Goal: Information Seeking & Learning: Learn about a topic

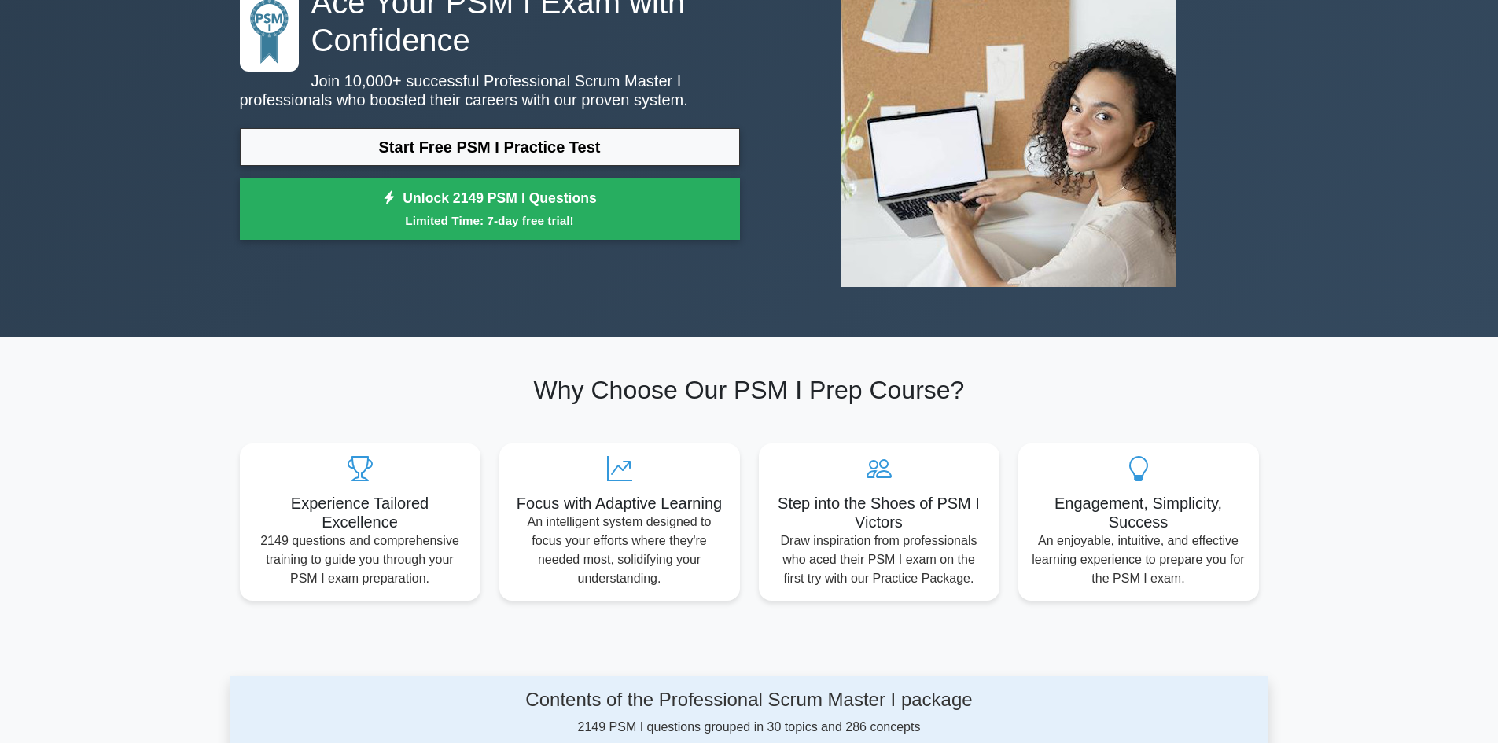
click at [399, 151] on link "Start Free PSM I Practice Test" at bounding box center [490, 147] width 500 height 38
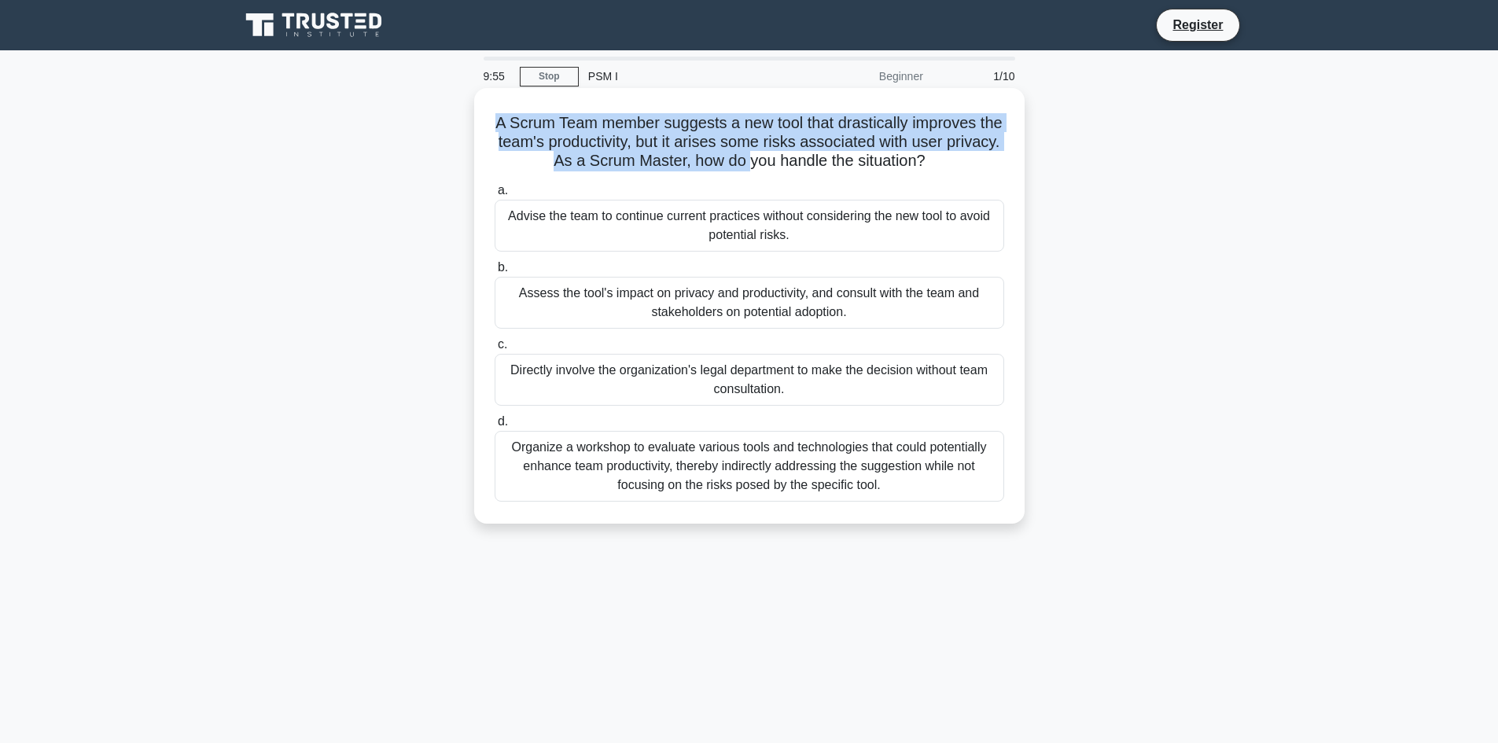
drag, startPoint x: 492, startPoint y: 123, endPoint x: 777, endPoint y: 153, distance: 286.1
click at [777, 153] on h5 "A Scrum Team member suggests a new tool that drastically improves the team's pr…" at bounding box center [749, 142] width 513 height 58
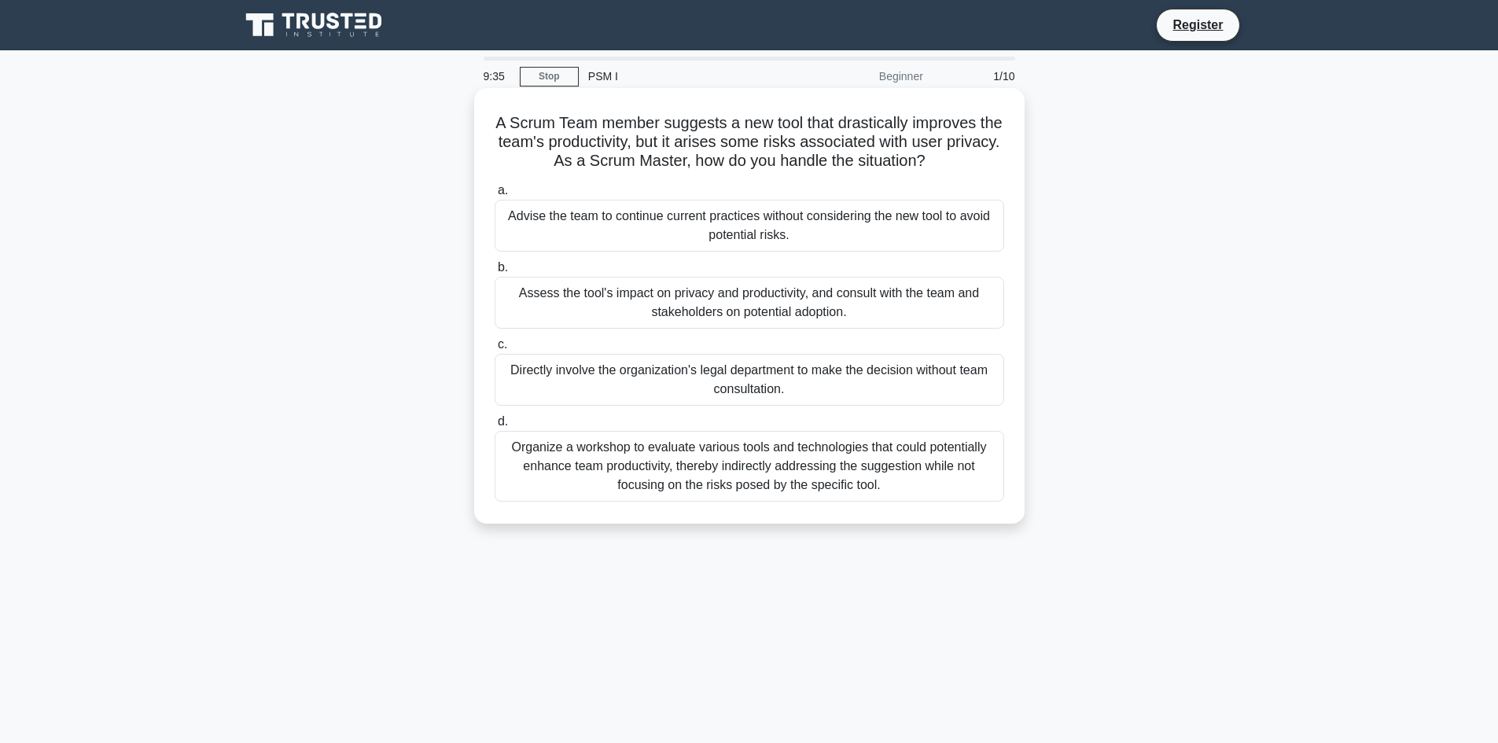
click at [906, 302] on div "Assess the tool's impact on privacy and productivity, and consult with the team…" at bounding box center [748, 303] width 509 height 52
click at [494, 273] on input "b. Assess the tool's impact on privacy and productivity, and consult with the t…" at bounding box center [494, 268] width 0 height 10
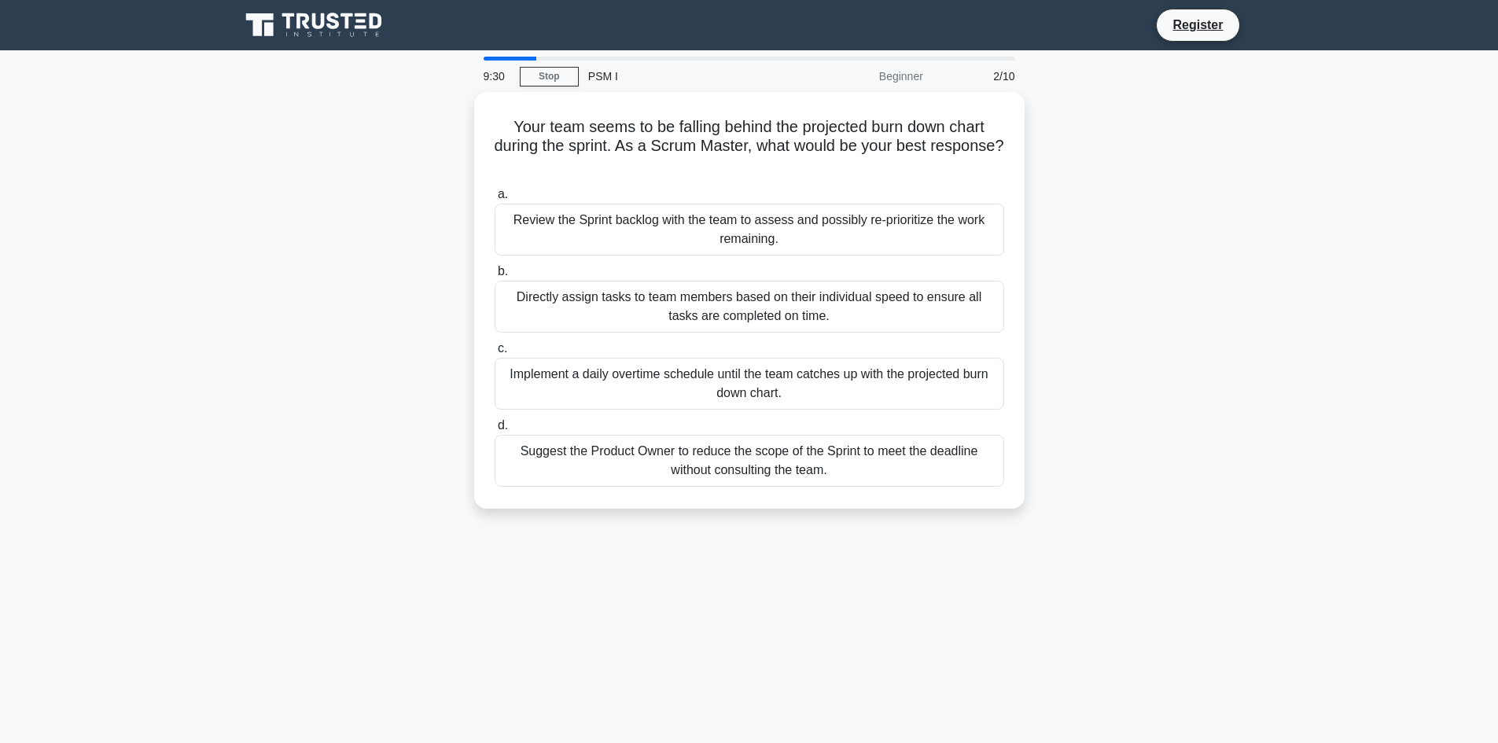
click at [997, 77] on div "2/10" at bounding box center [978, 76] width 92 height 31
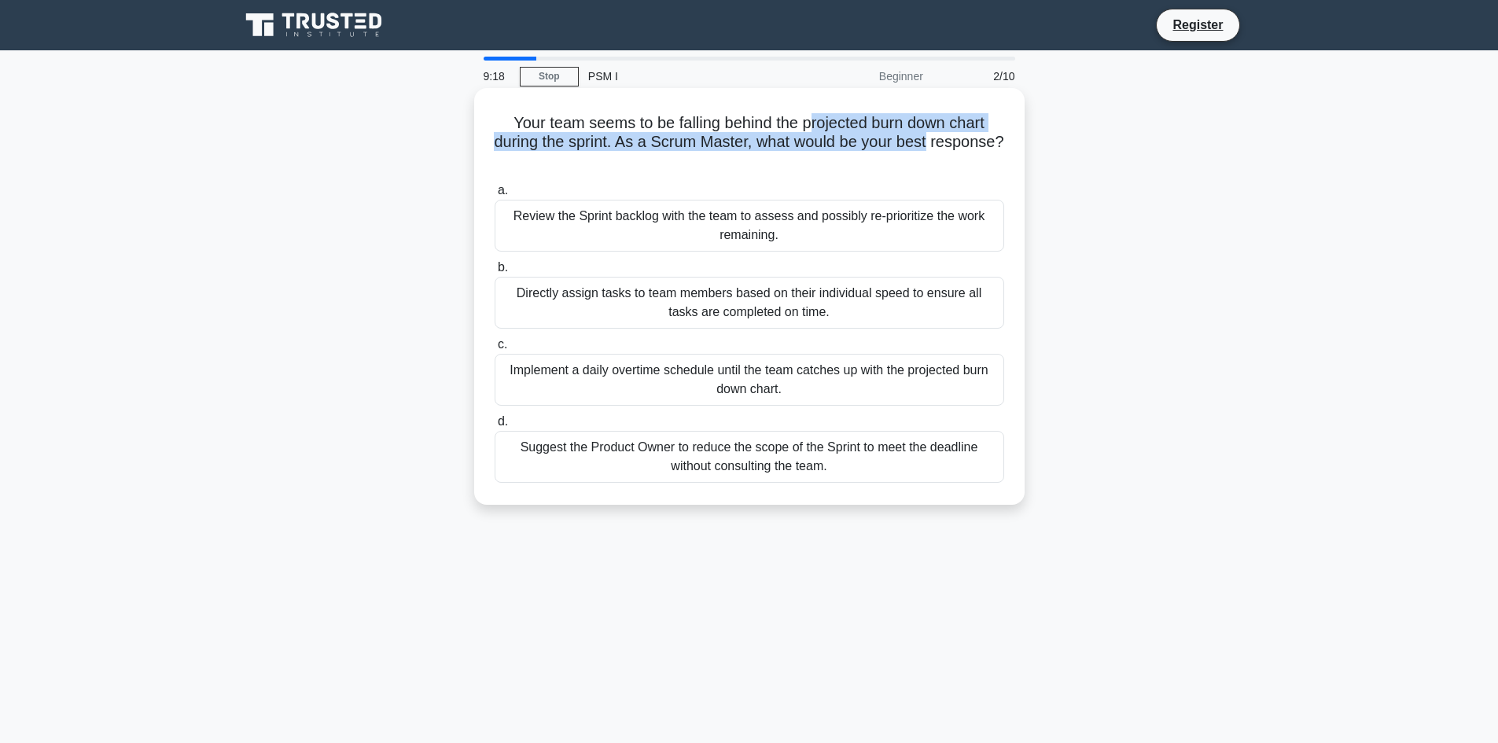
drag, startPoint x: 810, startPoint y: 124, endPoint x: 1009, endPoint y: 135, distance: 199.2
click at [1009, 135] on div "Your team seems to be falling behind the projected burn down chart during the s…" at bounding box center [749, 296] width 538 height 404
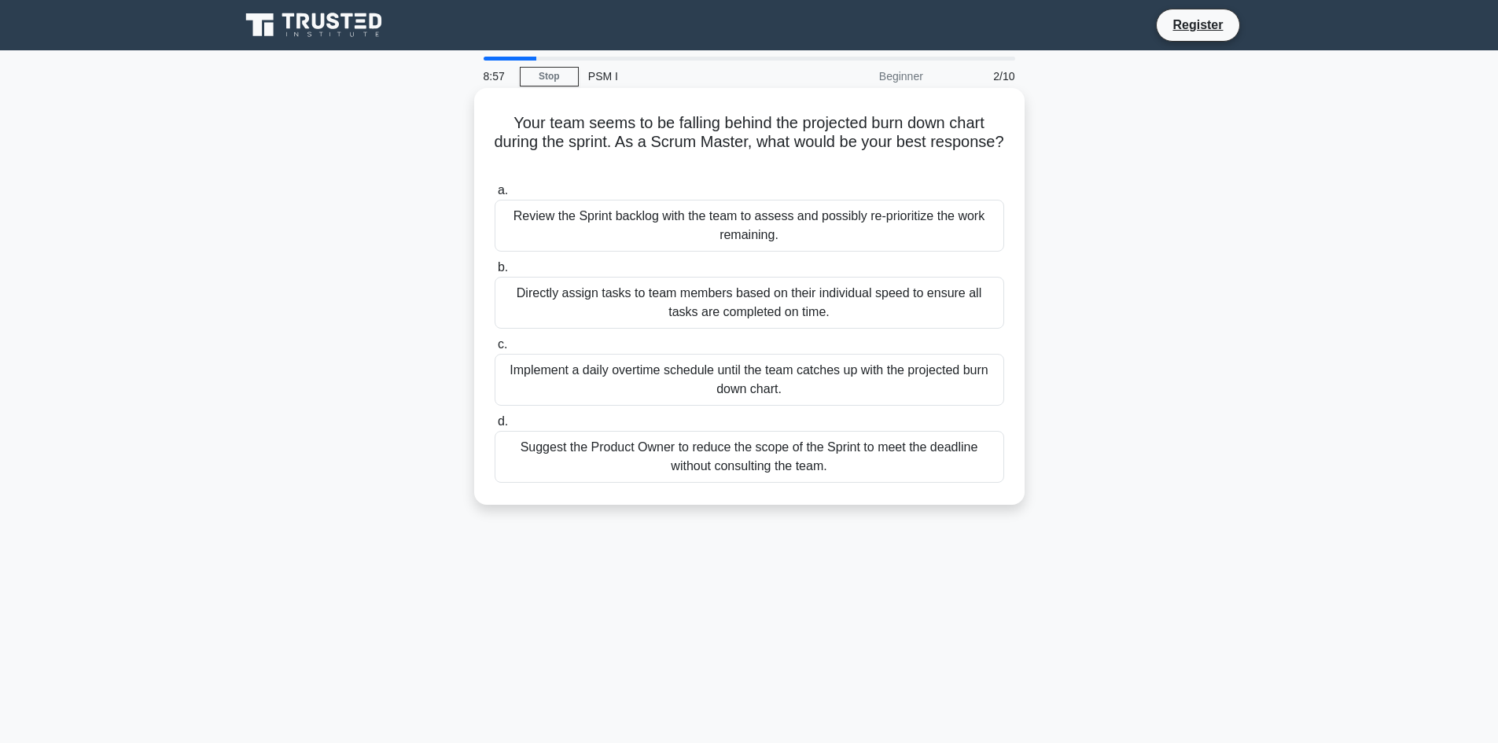
click at [840, 234] on div "Review the Sprint backlog with the team to assess and possibly re-prioritize th…" at bounding box center [748, 226] width 509 height 52
click at [494, 196] on input "a. Review the Sprint backlog with the team to assess and possibly re-prioritize…" at bounding box center [494, 191] width 0 height 10
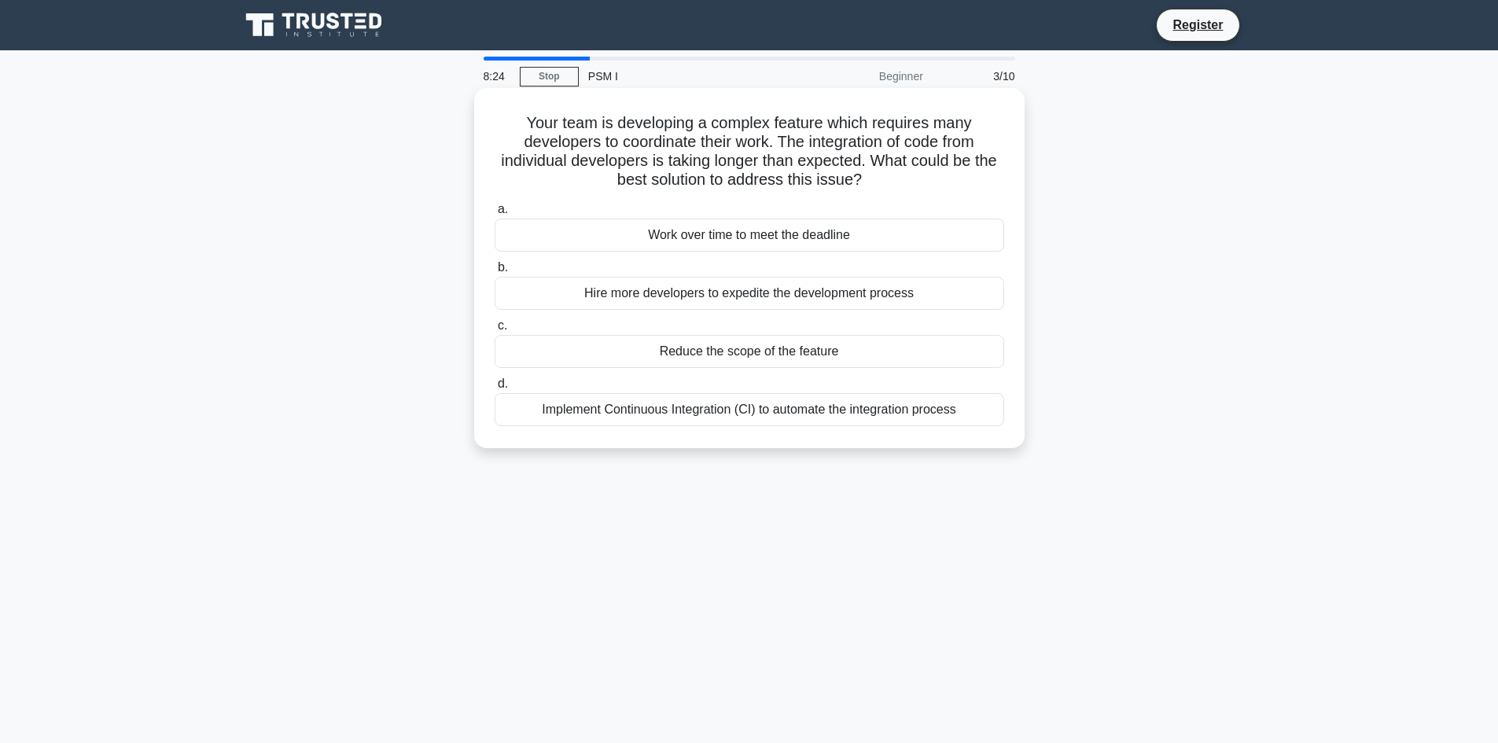
click at [815, 358] on div "Reduce the scope of the feature" at bounding box center [748, 351] width 509 height 33
click at [494, 331] on input "c. Reduce the scope of the feature" at bounding box center [494, 326] width 0 height 10
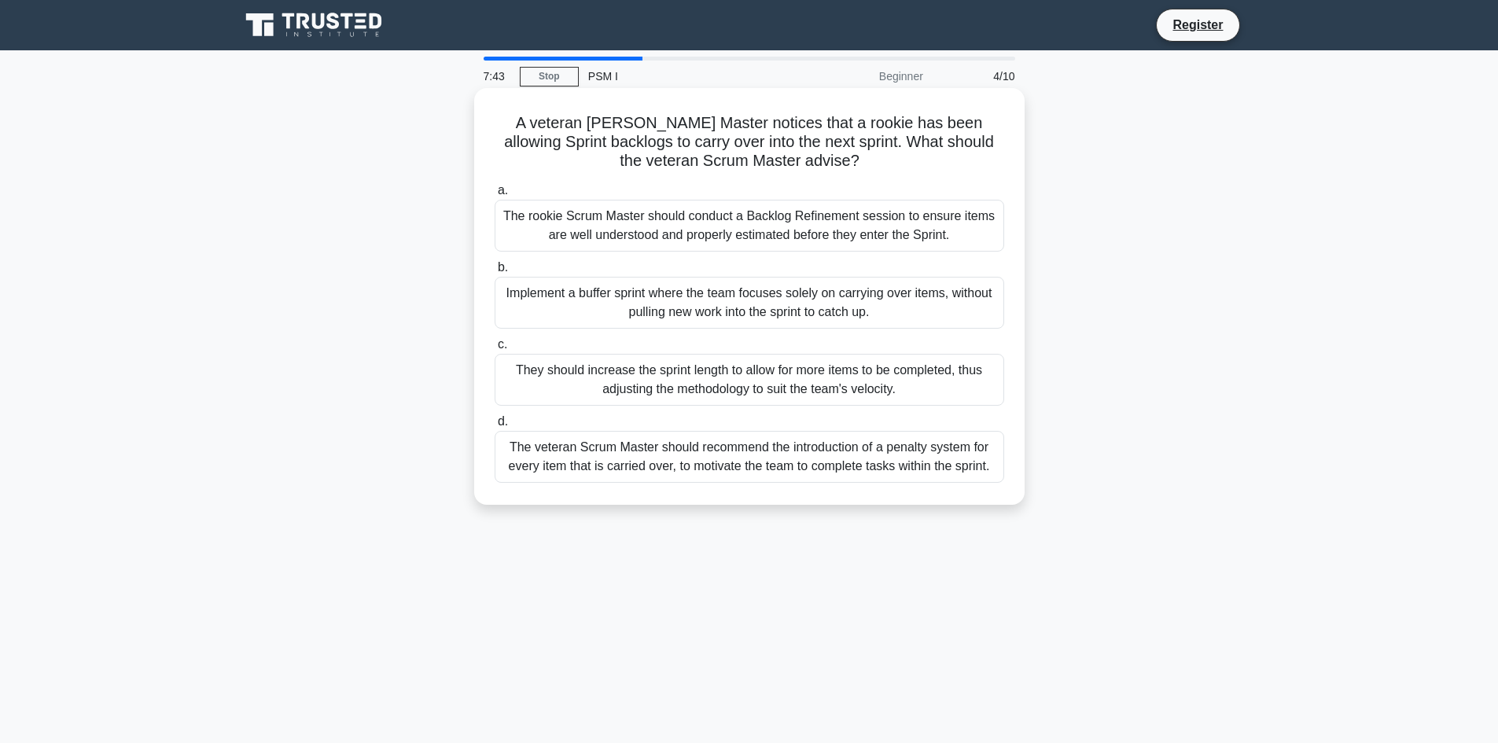
click at [854, 230] on div "The rookie Scrum Master should conduct a Backlog Refinement session to ensure i…" at bounding box center [748, 226] width 509 height 52
click at [494, 196] on input "a. The rookie Scrum Master should conduct a Backlog Refinement session to ensur…" at bounding box center [494, 191] width 0 height 10
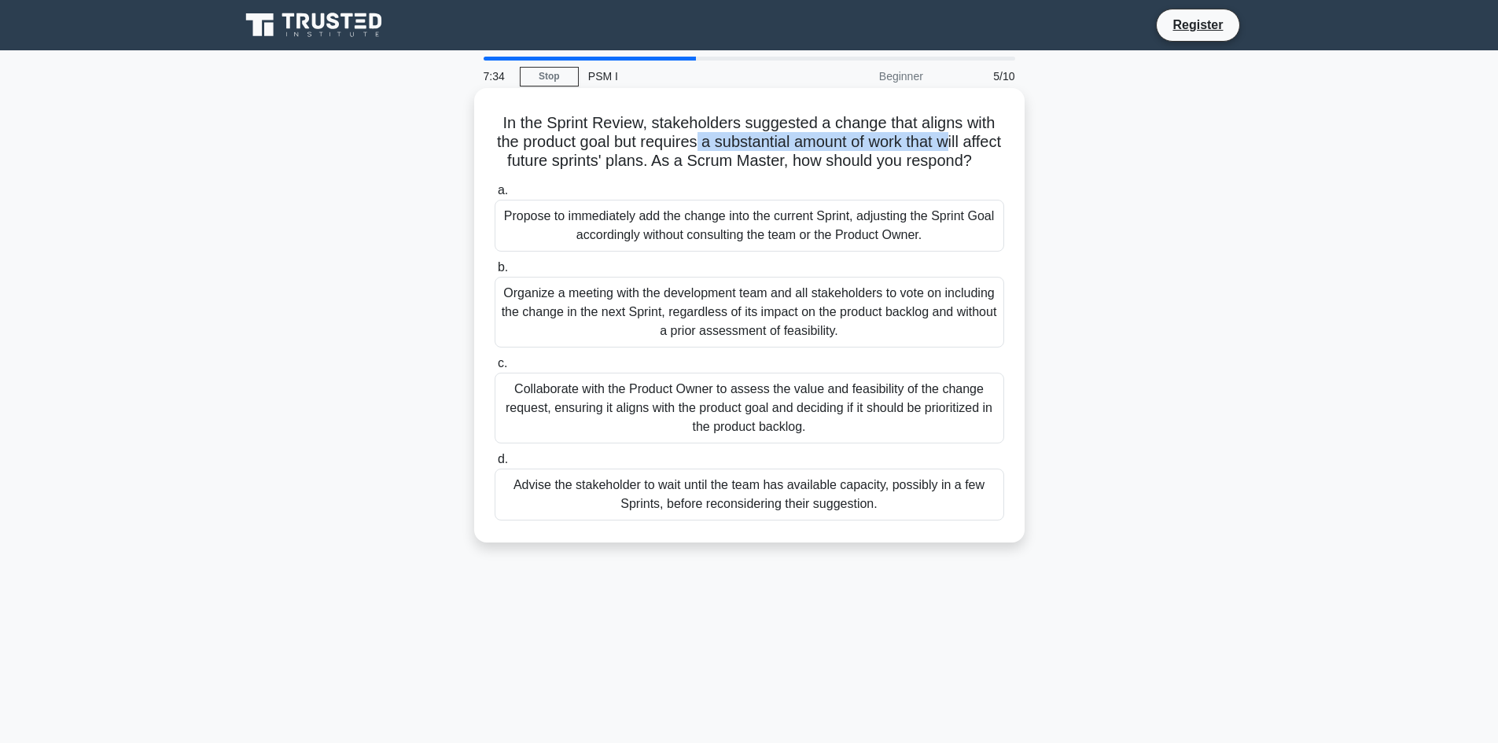
drag, startPoint x: 714, startPoint y: 142, endPoint x: 975, endPoint y: 142, distance: 261.0
click at [975, 142] on h5 "In the Sprint Review, stakeholders suggested a change that aligns with the prod…" at bounding box center [749, 142] width 513 height 58
click at [567, 164] on h5 "In the Sprint Review, stakeholders suggested a change that aligns with the prod…" at bounding box center [749, 142] width 513 height 58
click at [913, 435] on div "Collaborate with the Product Owner to assess the value and feasibility of the c…" at bounding box center [748, 408] width 509 height 71
click at [494, 369] on input "c. Collaborate with the Product Owner to assess the value and feasibility of th…" at bounding box center [494, 363] width 0 height 10
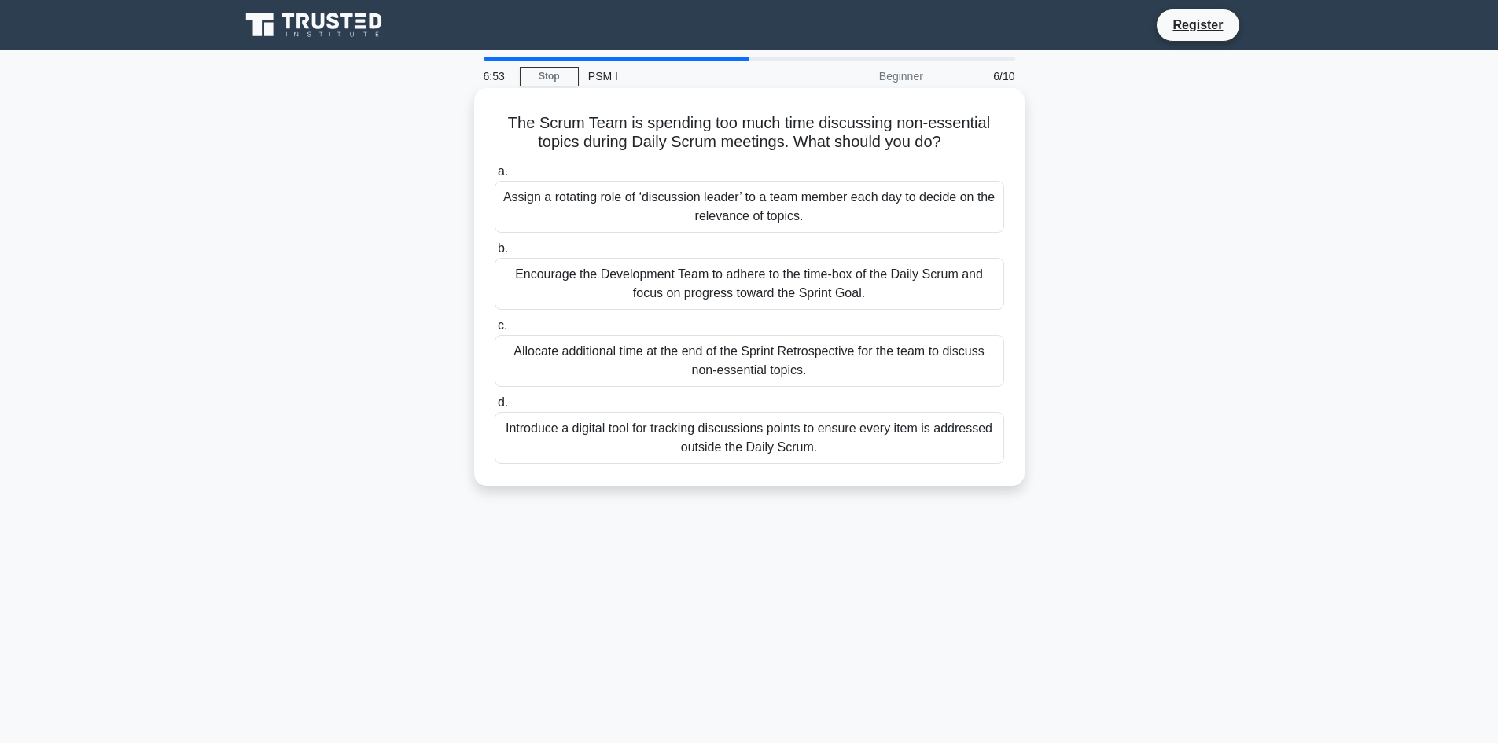
click at [935, 285] on div "Encourage the Development Team to adhere to the time-box of the Daily Scrum and…" at bounding box center [748, 284] width 509 height 52
click at [494, 254] on input "b. Encourage the Development Team to adhere to the time-box of the Daily Scrum …" at bounding box center [494, 249] width 0 height 10
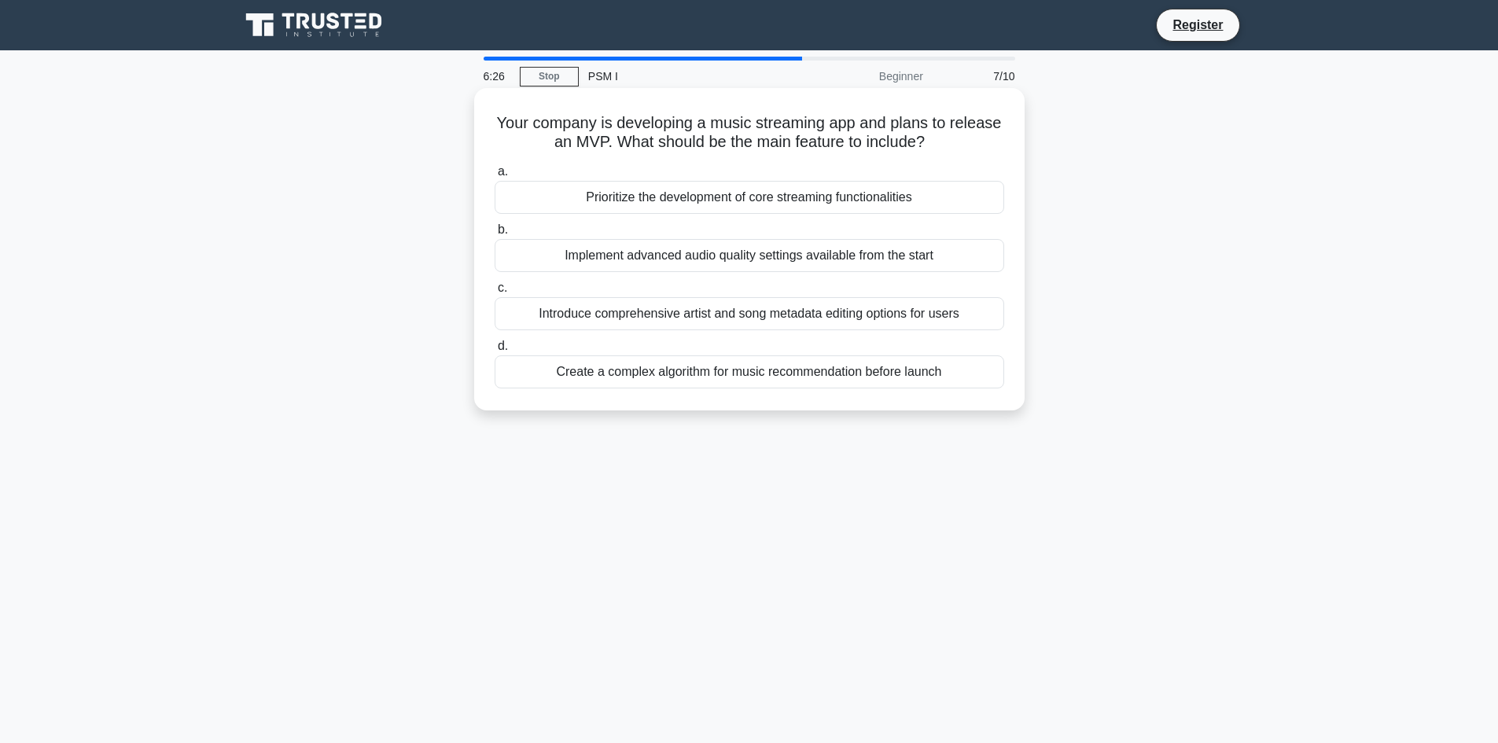
click at [652, 202] on div "Prioritize the development of core streaming functionalities" at bounding box center [748, 197] width 509 height 33
click at [494, 177] on input "a. Prioritize the development of core streaming functionalities" at bounding box center [494, 172] width 0 height 10
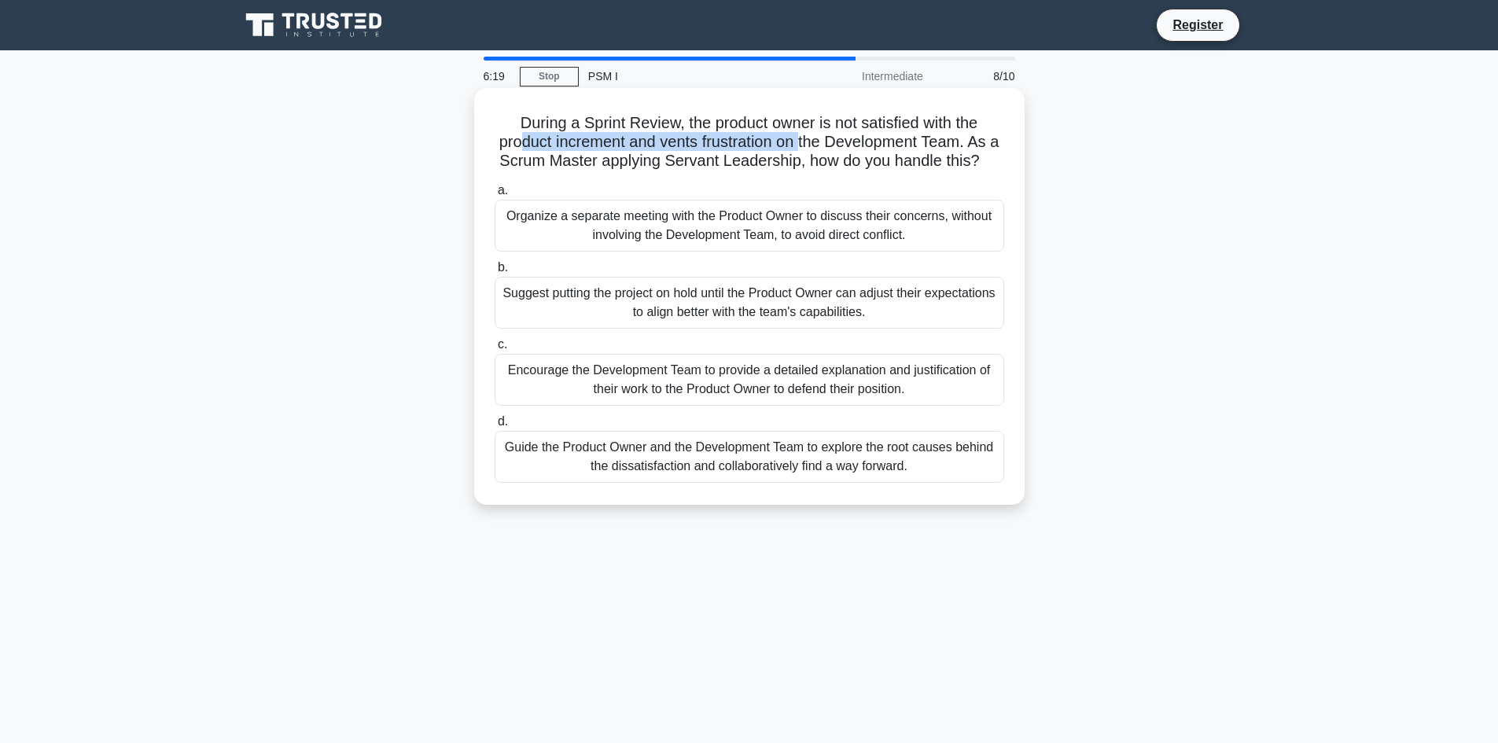
drag, startPoint x: 527, startPoint y: 144, endPoint x: 809, endPoint y: 141, distance: 281.4
click at [809, 141] on h5 "During a Sprint Review, the product owner is not satisfied with the product inc…" at bounding box center [749, 142] width 513 height 58
click at [742, 153] on h5 "During a Sprint Review, the product owner is not satisfied with the product inc…" at bounding box center [749, 142] width 513 height 58
click at [954, 483] on div "Guide the Product Owner and the Development Team to explore the root causes beh…" at bounding box center [748, 457] width 509 height 52
click at [494, 427] on input "d. Guide the Product Owner and the Development Team to explore the root causes …" at bounding box center [494, 422] width 0 height 10
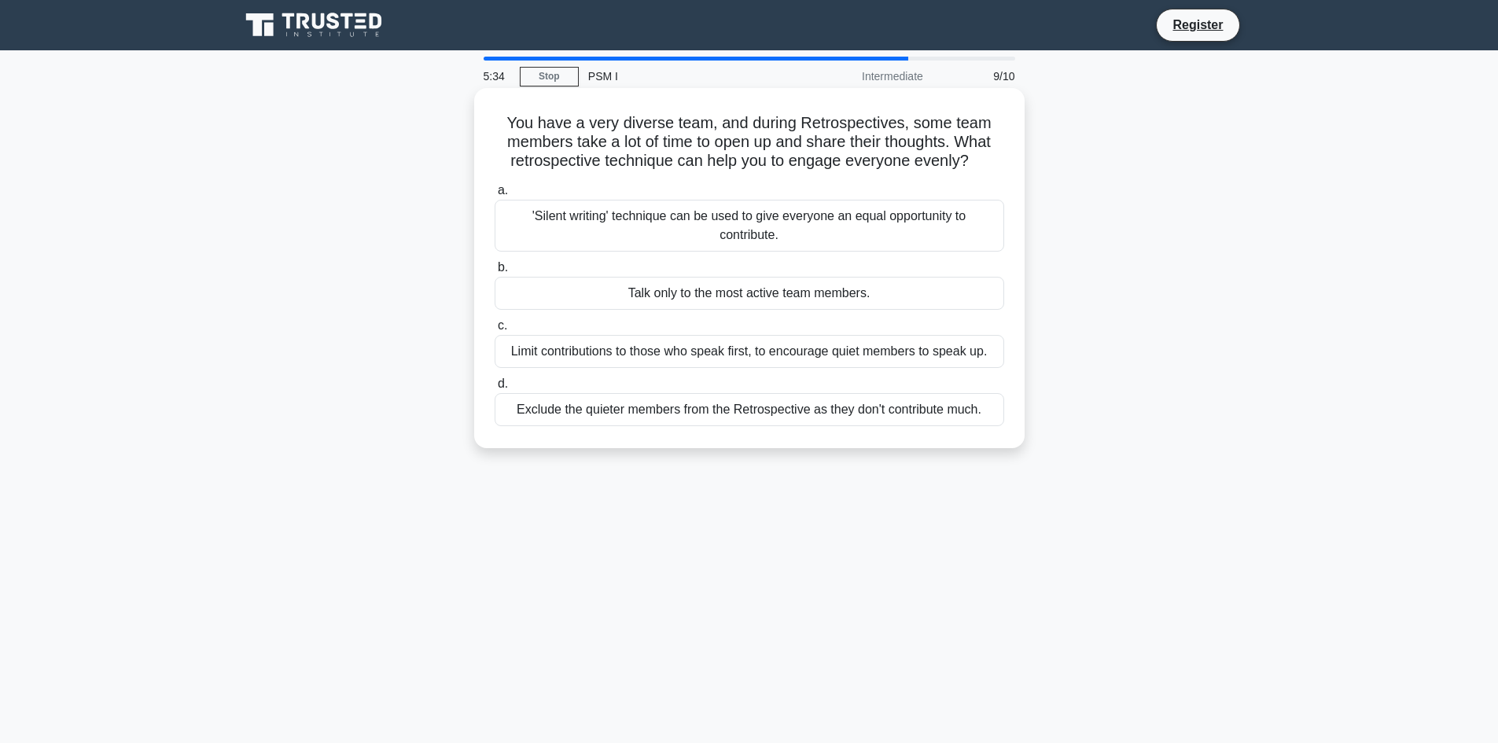
click at [612, 233] on div "'Silent writing' technique can be used to give everyone an equal opportunity to…" at bounding box center [748, 226] width 509 height 52
click at [494, 196] on input "a. 'Silent writing' technique can be used to give everyone an equal opportunity…" at bounding box center [494, 191] width 0 height 10
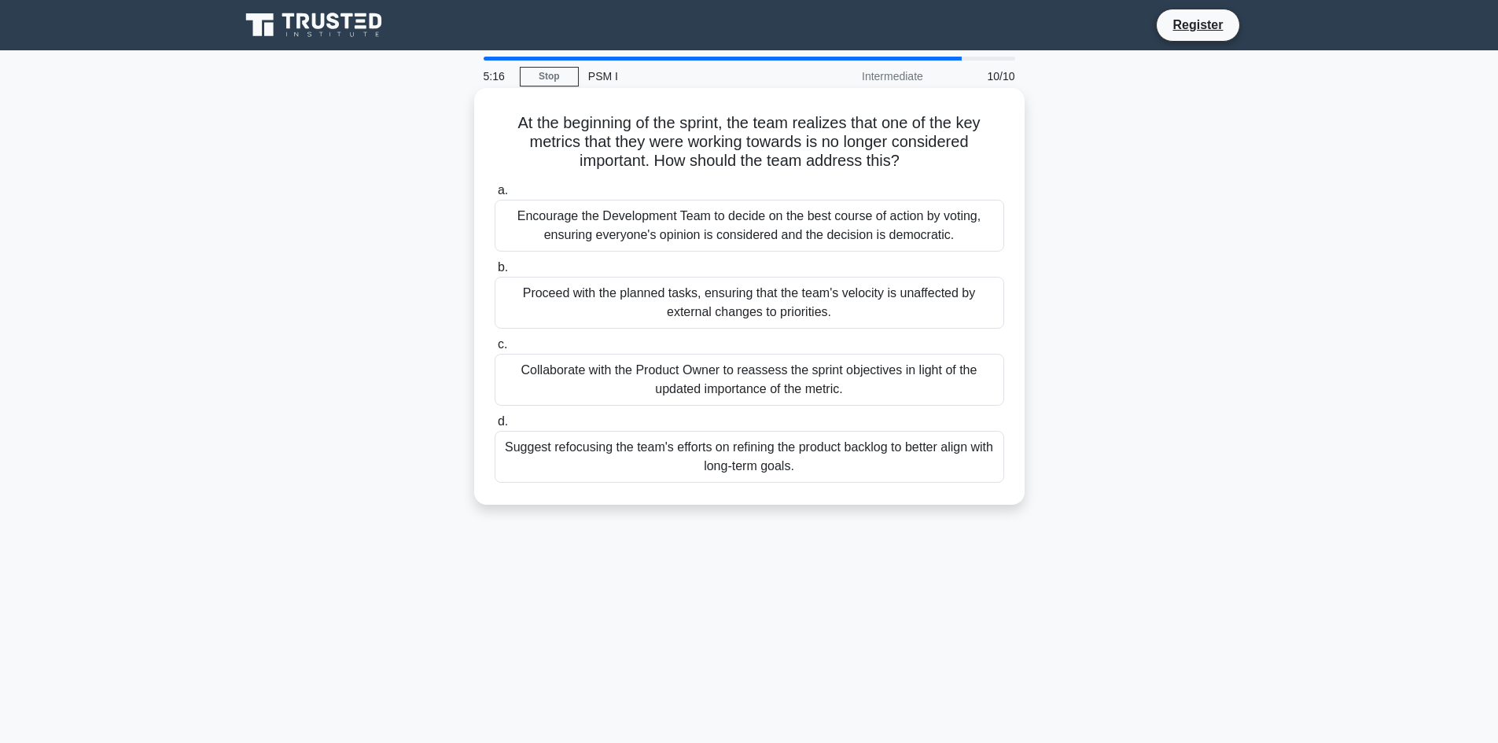
drag, startPoint x: 748, startPoint y: 164, endPoint x: 961, endPoint y: 169, distance: 213.9
click at [961, 169] on h5 "At the beginning of the sprint, the team realizes that one of the key metrics t…" at bounding box center [749, 142] width 513 height 58
click at [837, 383] on div "Collaborate with the Product Owner to reassess the sprint objectives in light o…" at bounding box center [748, 380] width 509 height 52
click at [494, 350] on input "c. Collaborate with the Product Owner to reassess the sprint objectives in ligh…" at bounding box center [494, 345] width 0 height 10
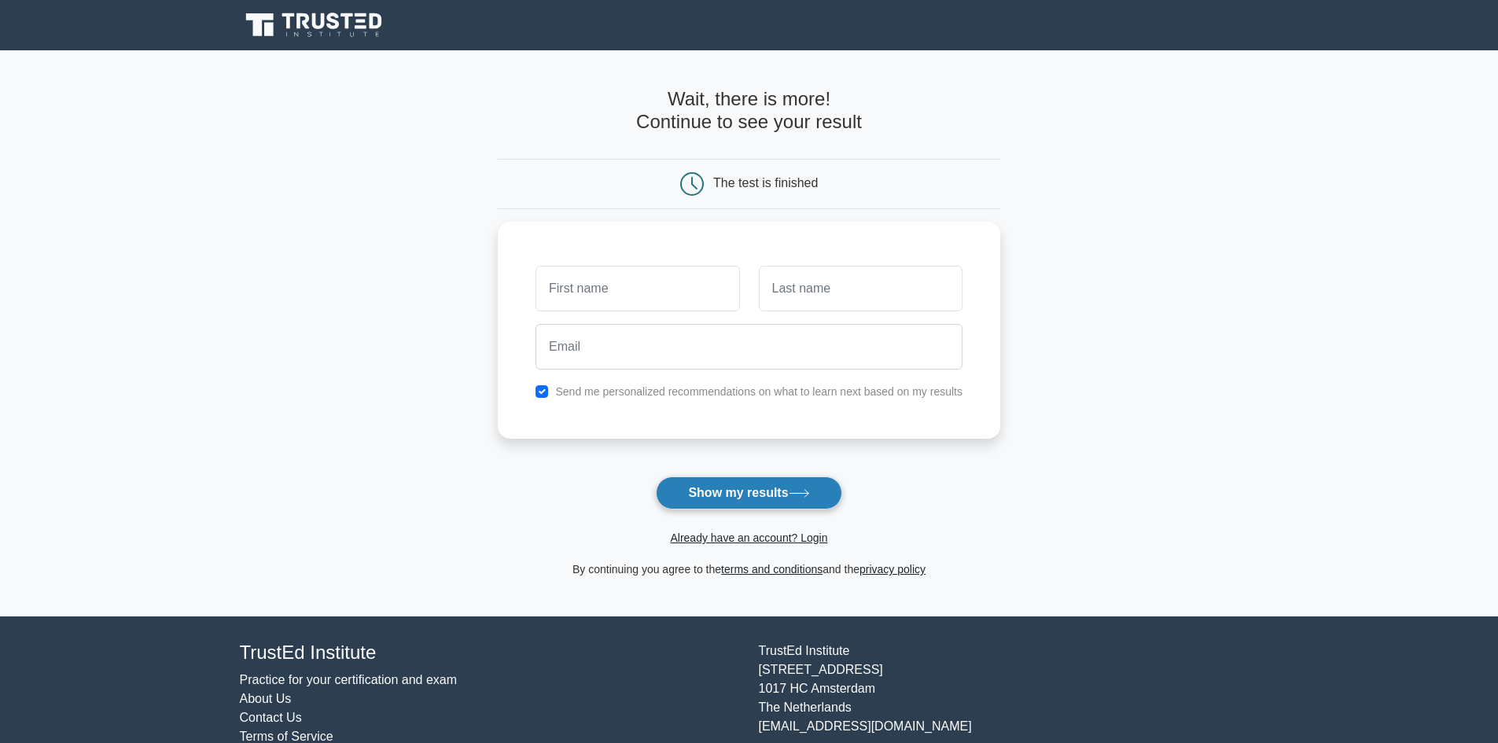
click at [711, 492] on button "Show my results" at bounding box center [749, 492] width 186 height 33
click at [584, 283] on input "text" at bounding box center [637, 285] width 204 height 46
type input "nouf"
type input "aldueb"
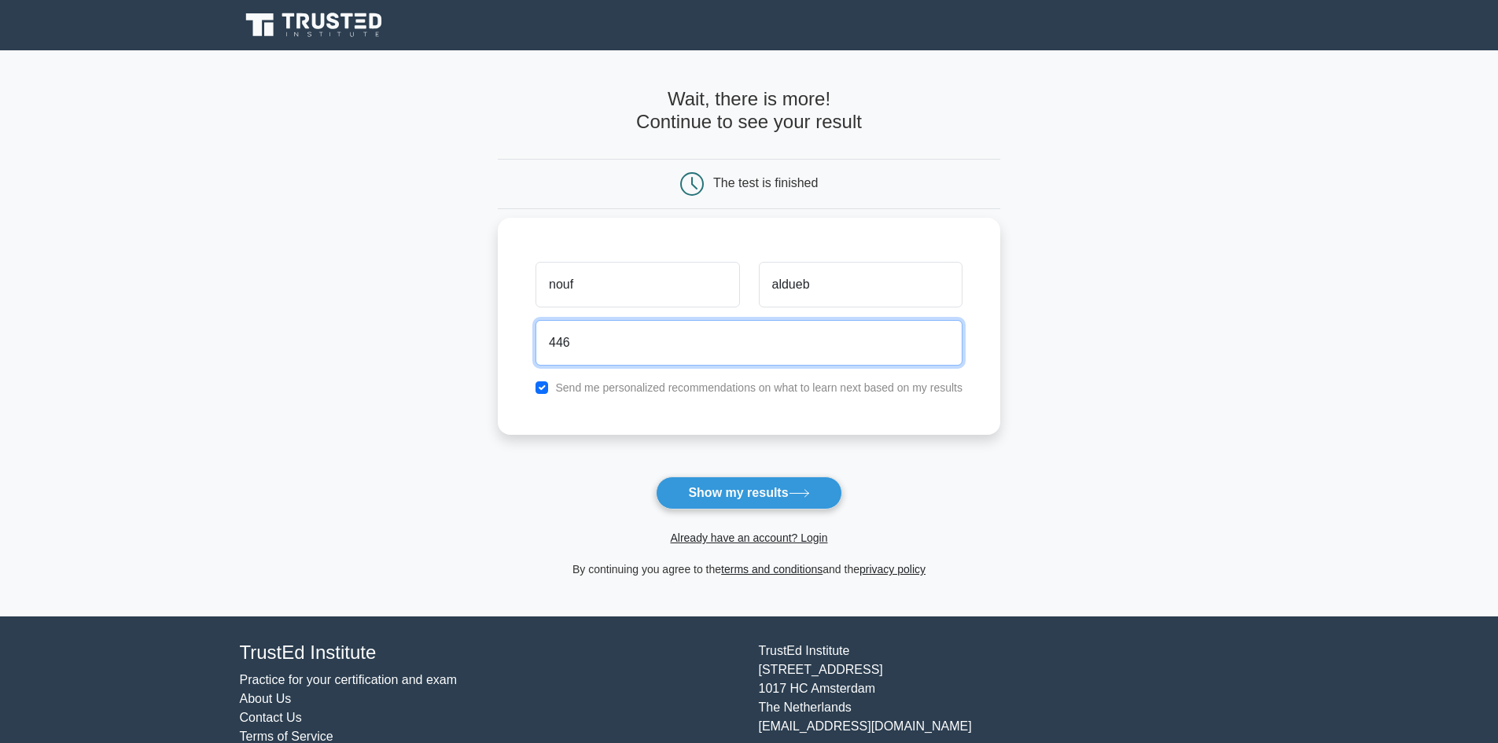
type input "446920489@student.ksu.edu.sa"
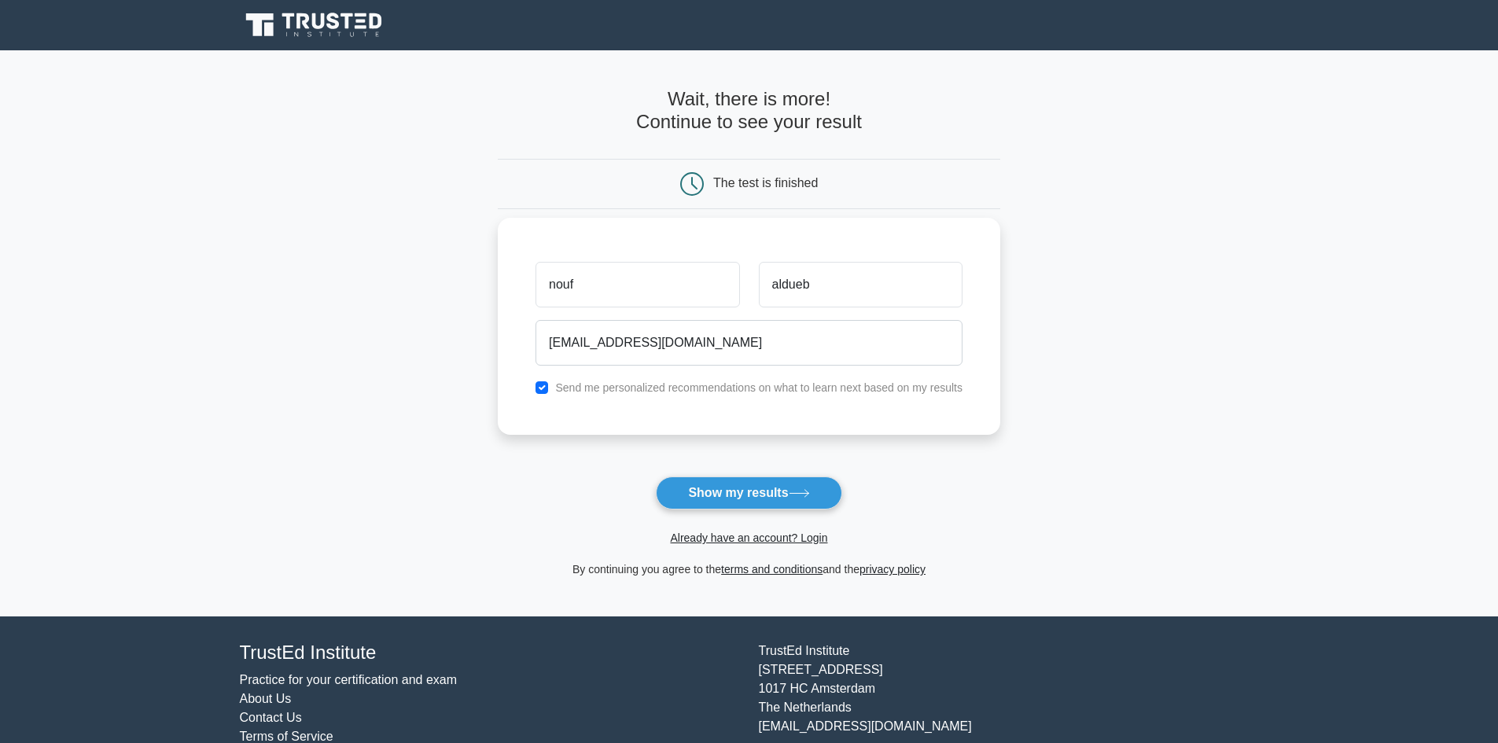
click at [535, 390] on div "Send me personalized recommendations on what to learn next based on my results" at bounding box center [749, 387] width 446 height 19
click at [546, 383] on input "checkbox" at bounding box center [541, 387] width 13 height 13
checkbox input "false"
click at [772, 491] on button "Show my results" at bounding box center [749, 492] width 186 height 33
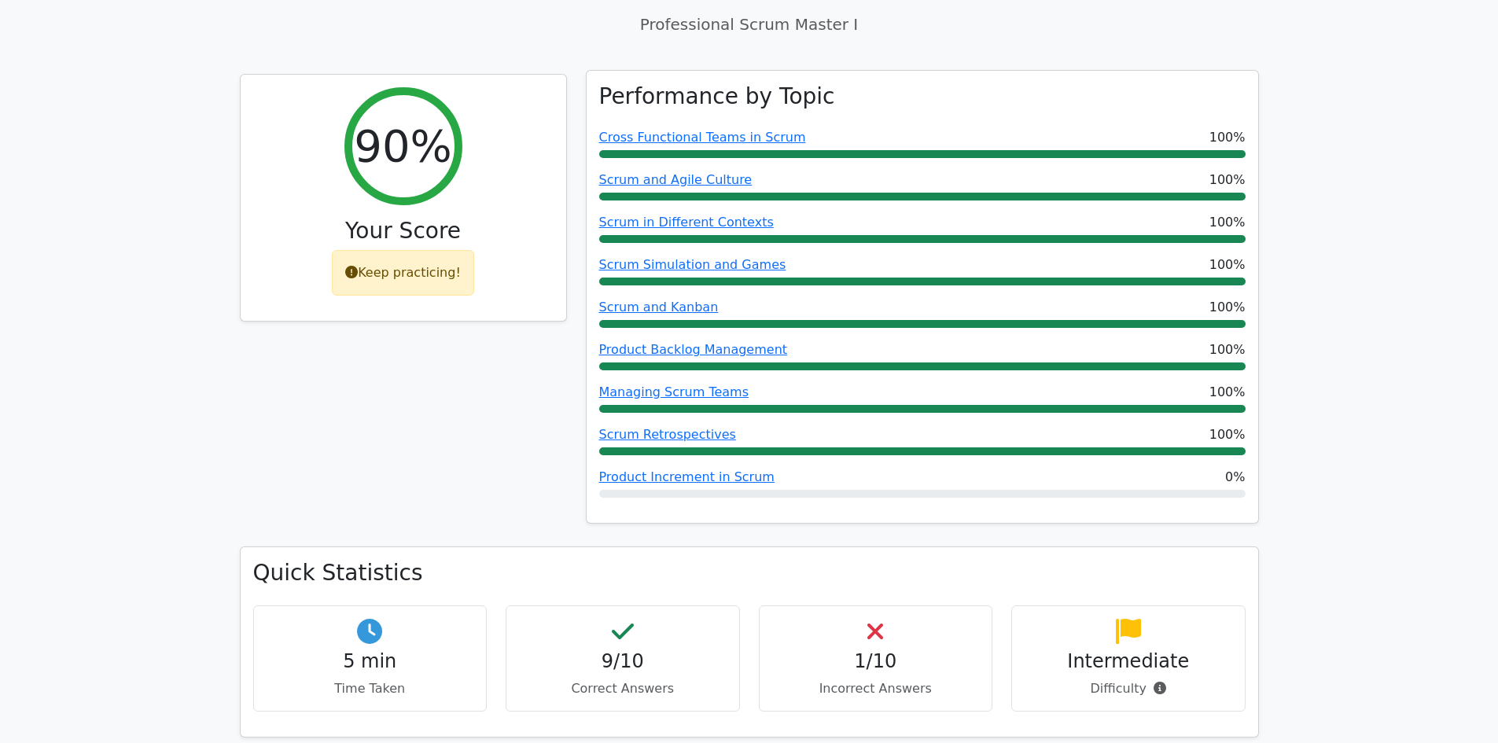
scroll to position [708, 0]
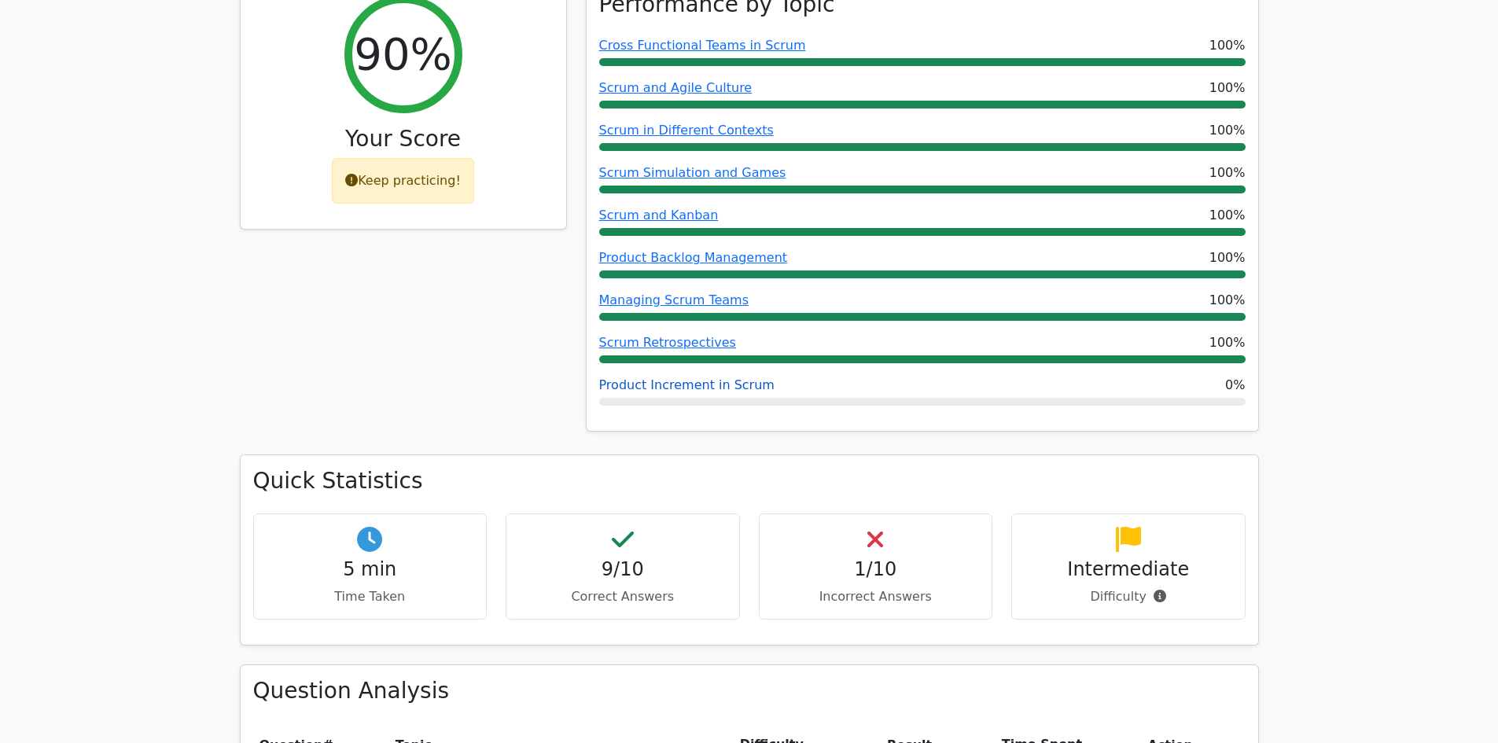
click at [626, 377] on link "Product Increment in Scrum" at bounding box center [686, 384] width 175 height 15
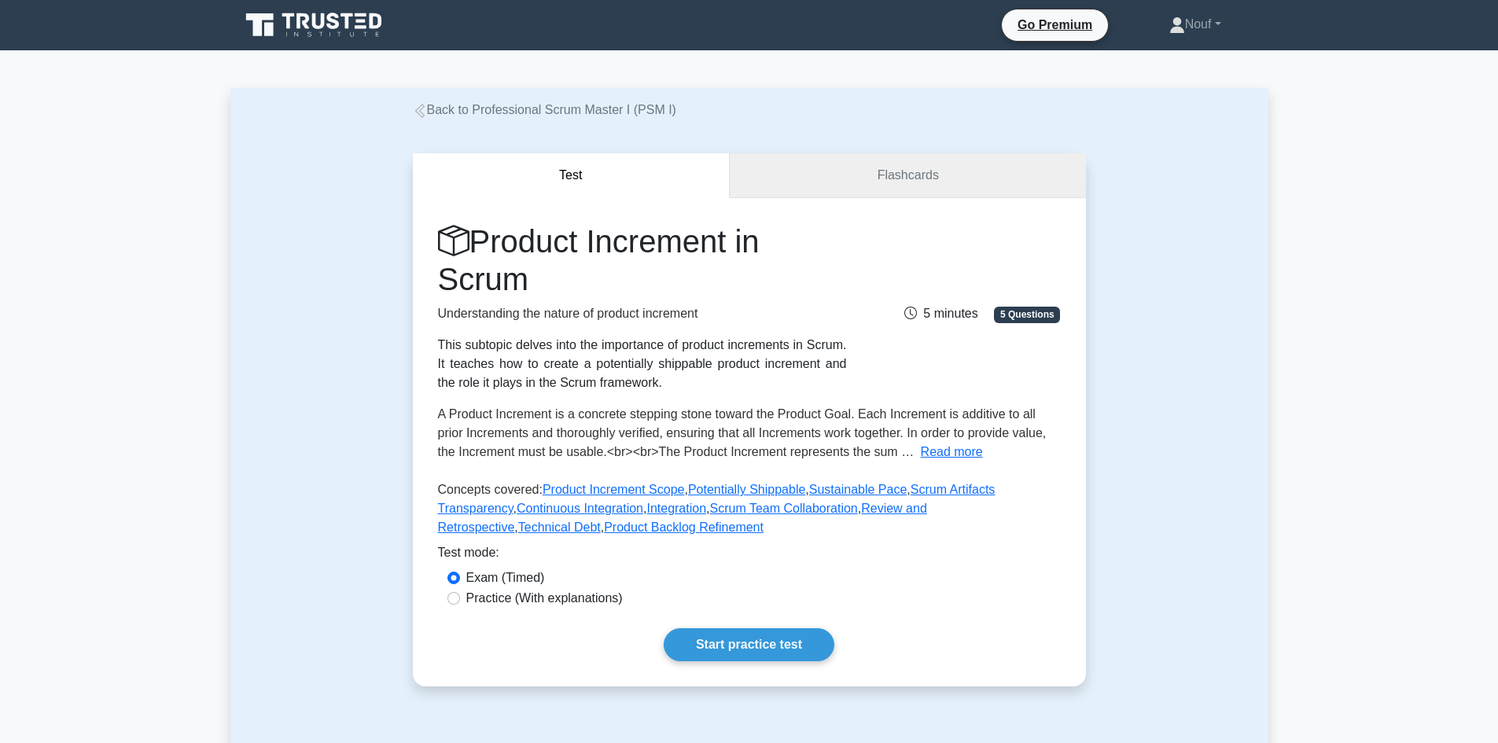
click at [912, 165] on link "Flashcards" at bounding box center [907, 175] width 355 height 45
